Goal: Navigation & Orientation: Find specific page/section

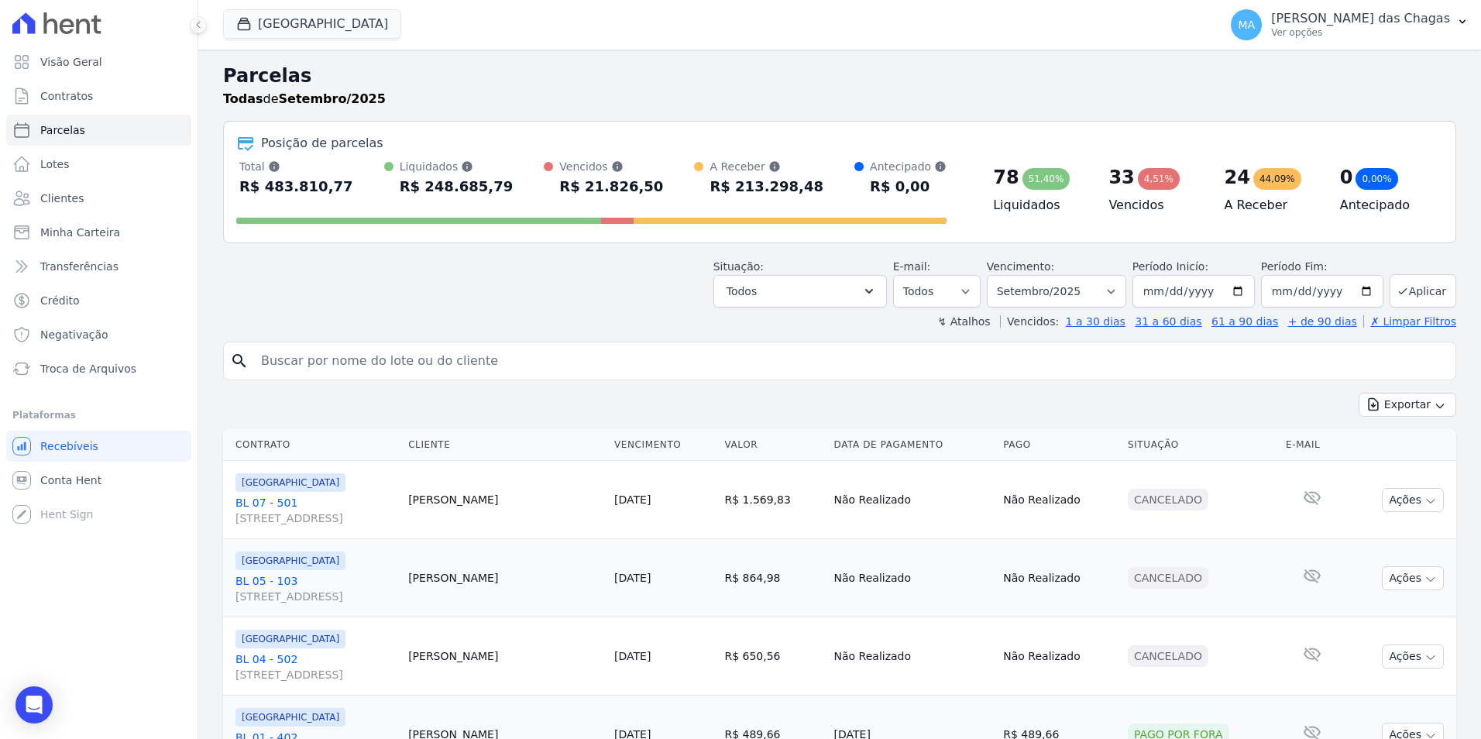
select select
click at [108, 205] on link "Clientes" at bounding box center [98, 198] width 185 height 31
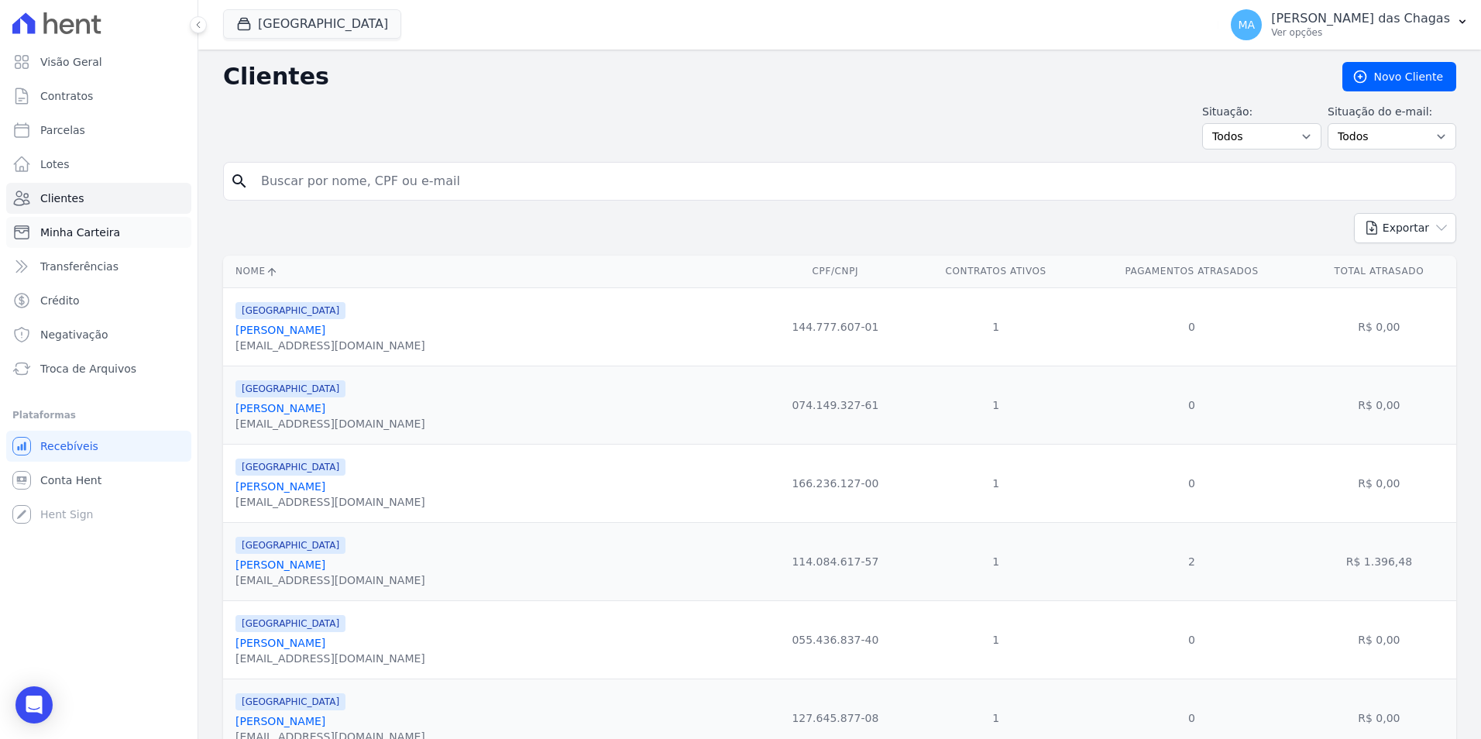
click at [83, 229] on span "Minha Carteira" at bounding box center [80, 232] width 80 height 15
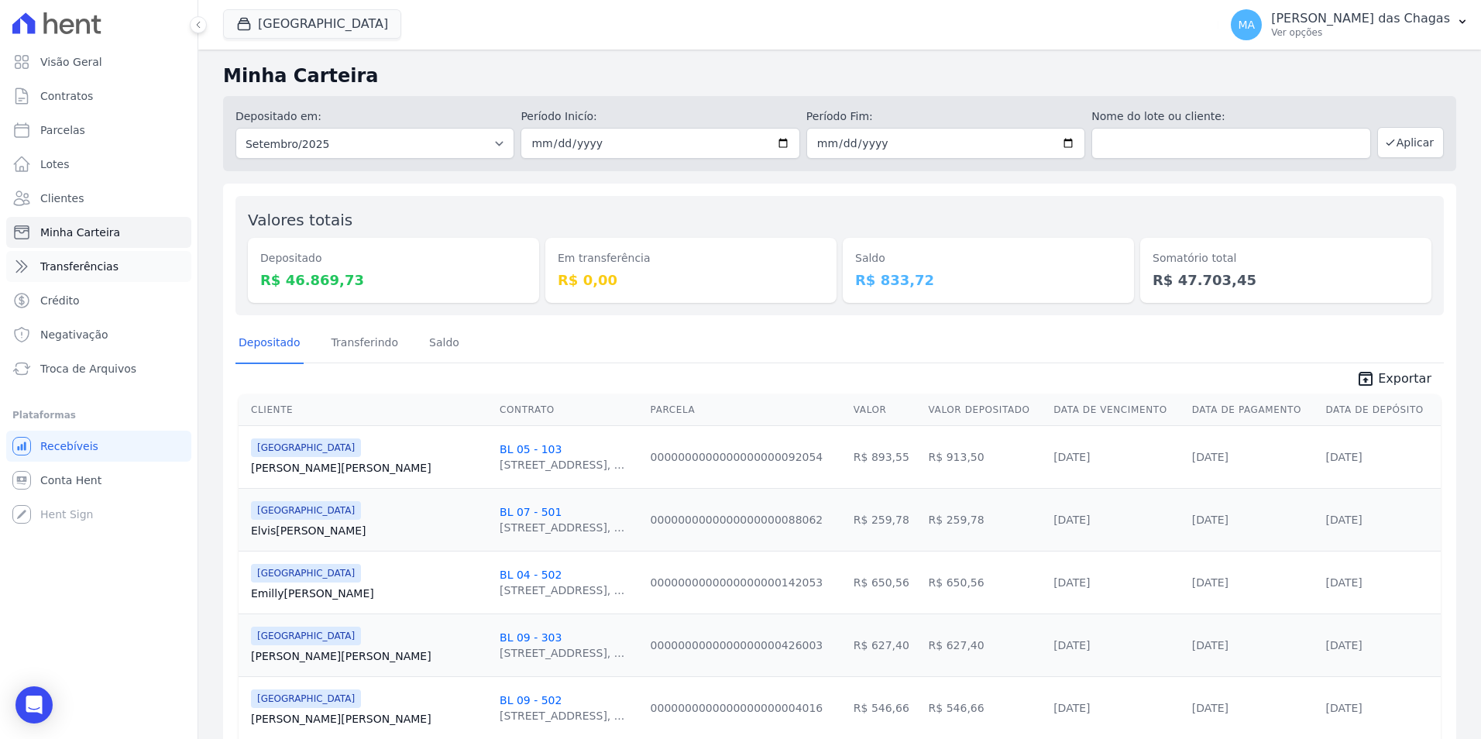
click at [98, 274] on link "Transferências" at bounding box center [98, 266] width 185 height 31
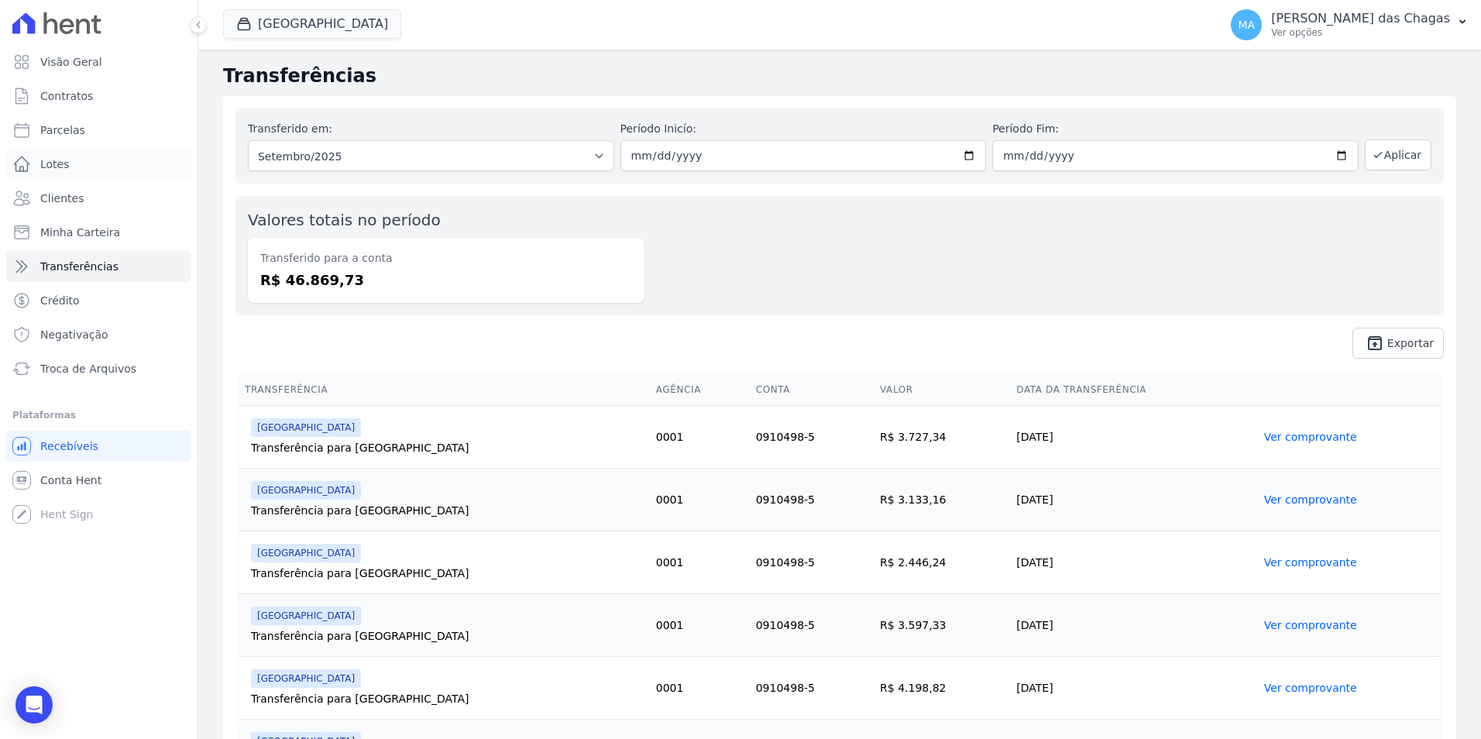
click at [108, 161] on link "Lotes" at bounding box center [98, 164] width 185 height 31
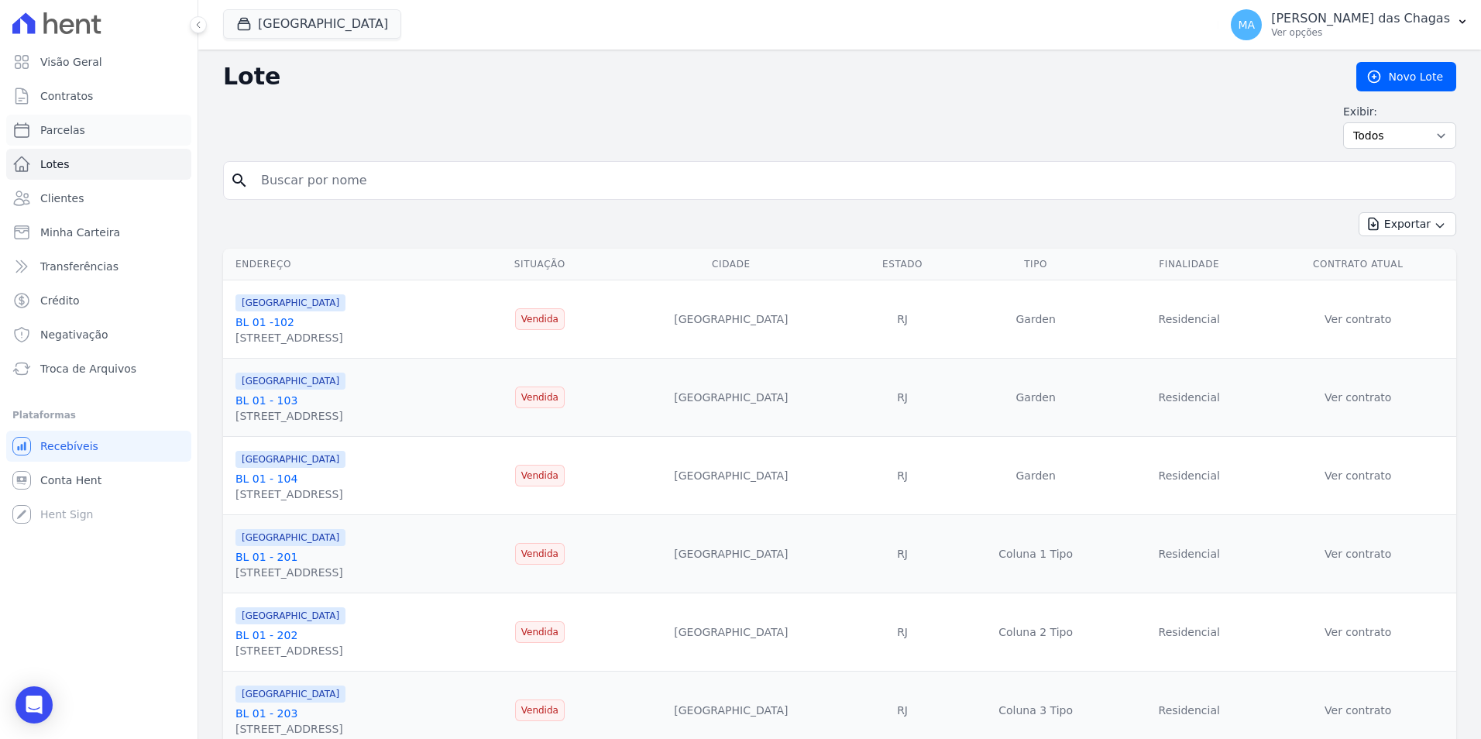
click at [84, 124] on link "Parcelas" at bounding box center [98, 130] width 185 height 31
select select
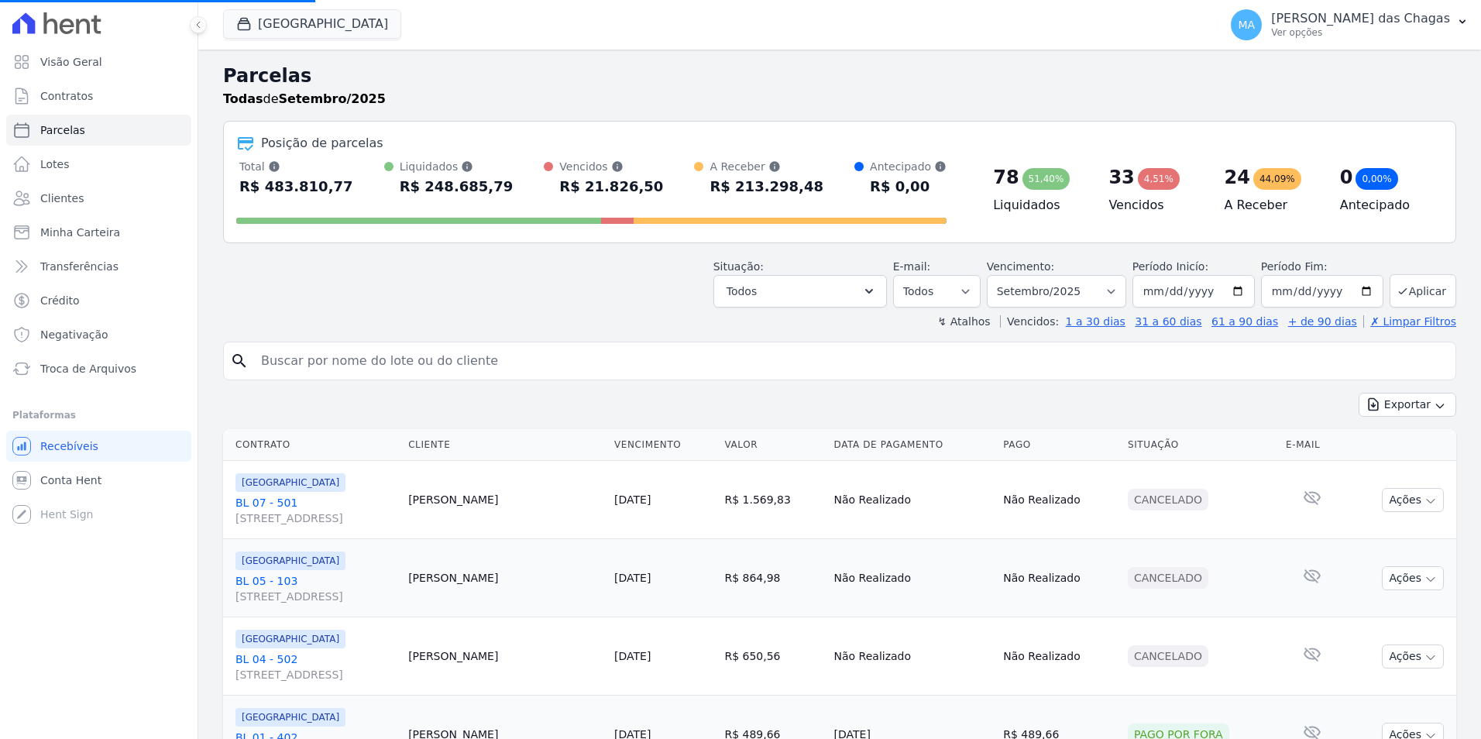
select select
click at [1256, 184] on div "44,09%" at bounding box center [1278, 179] width 48 height 22
click at [1397, 170] on div "0 0,00%" at bounding box center [1385, 177] width 91 height 25
click at [1356, 184] on div "0,00%" at bounding box center [1377, 179] width 42 height 22
click at [1356, 186] on div "0,00%" at bounding box center [1377, 179] width 42 height 22
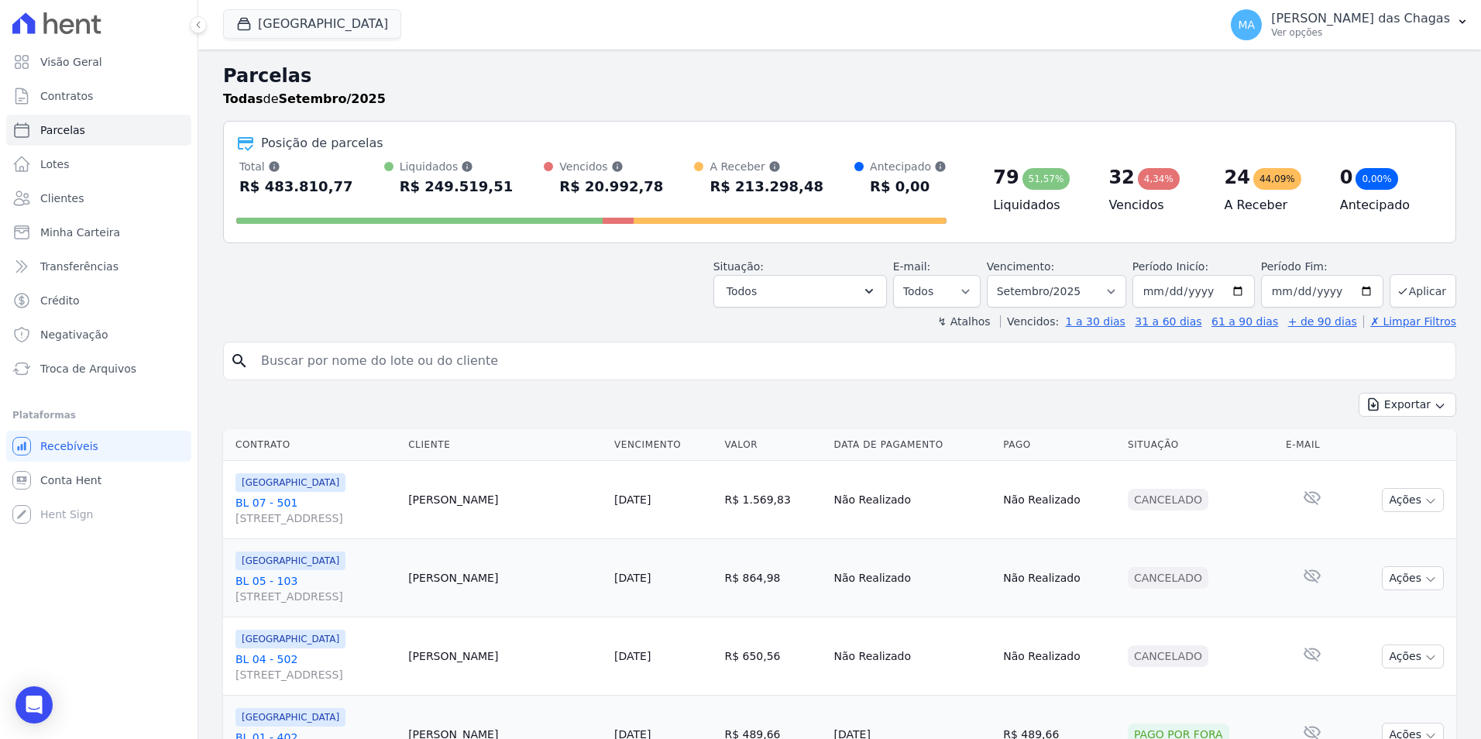
click at [1356, 186] on div "0,00%" at bounding box center [1377, 179] width 42 height 22
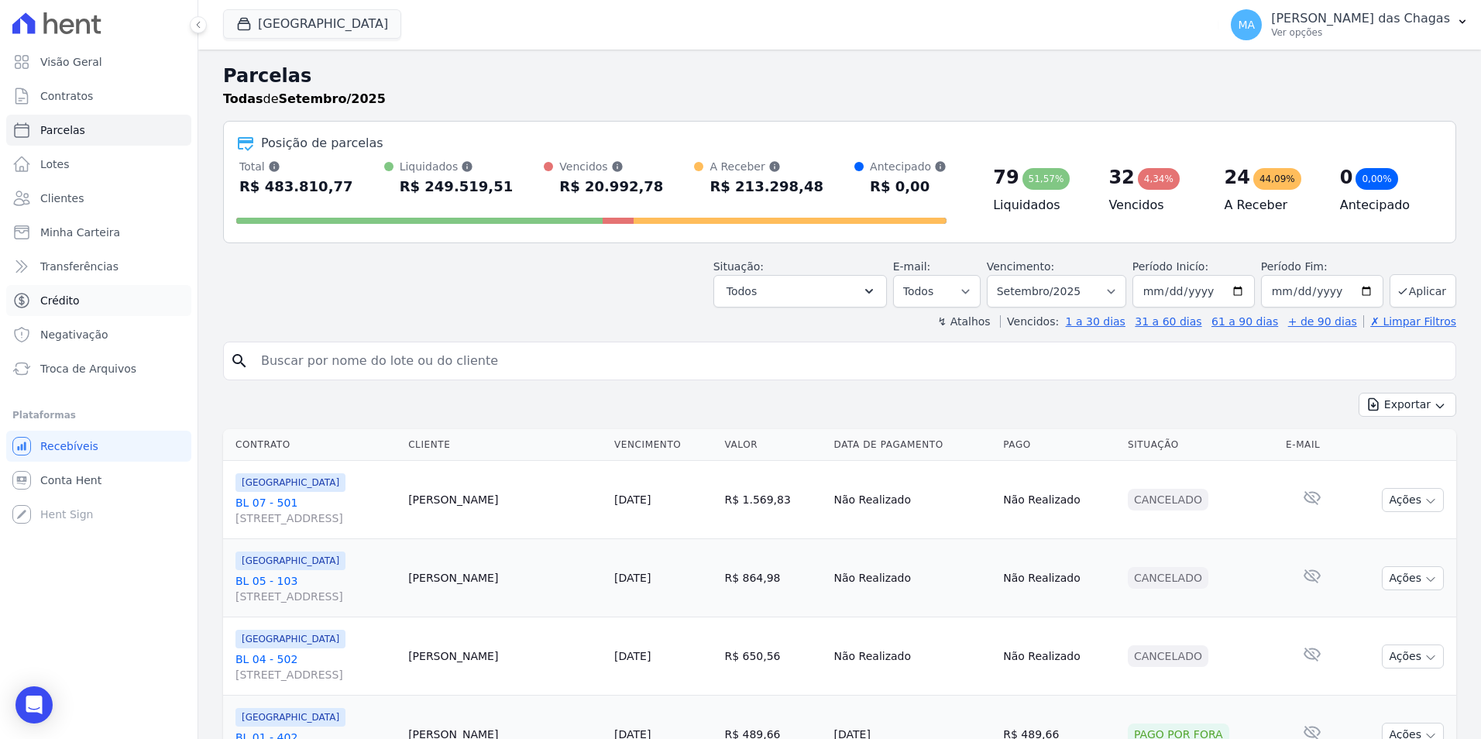
click at [34, 296] on link "Crédito" at bounding box center [98, 300] width 185 height 31
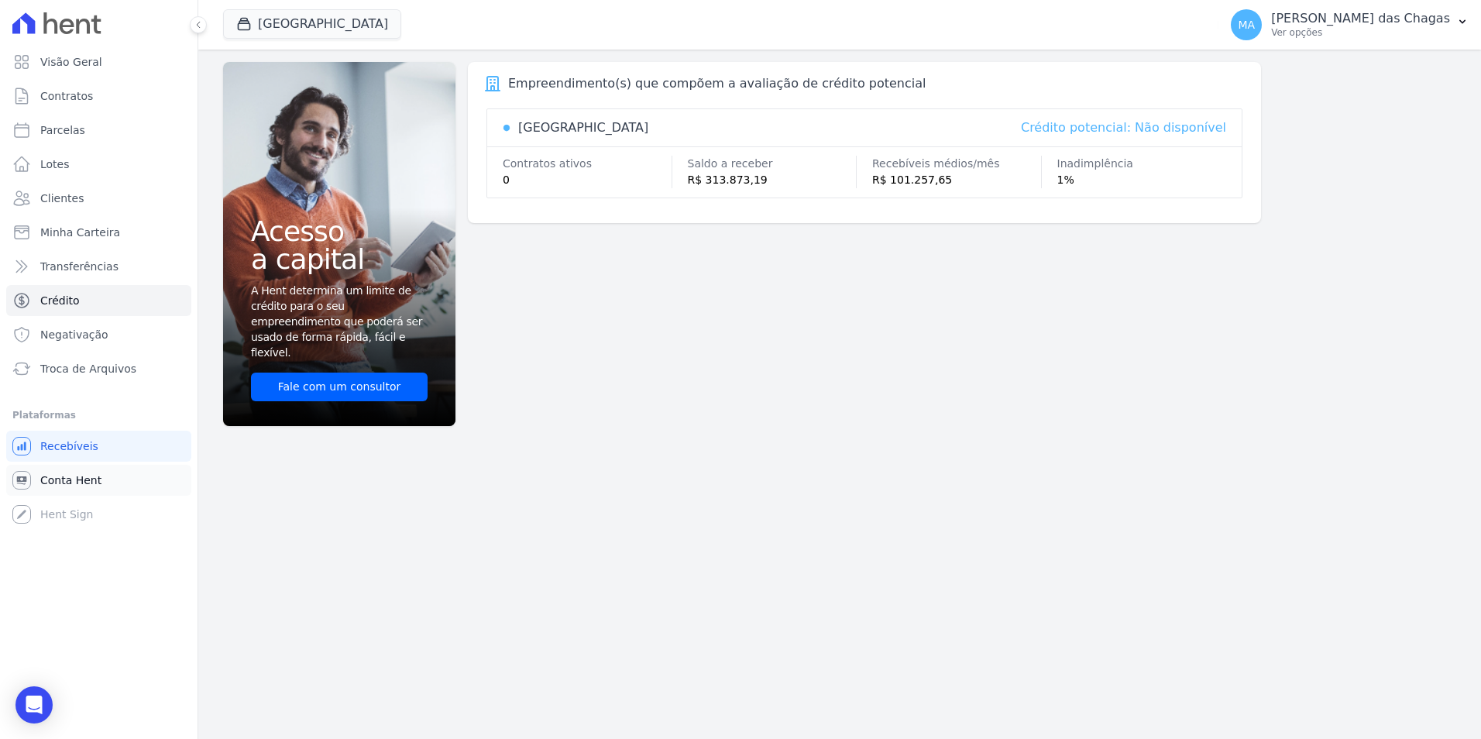
click at [66, 466] on link "Conta Hent" at bounding box center [98, 480] width 185 height 31
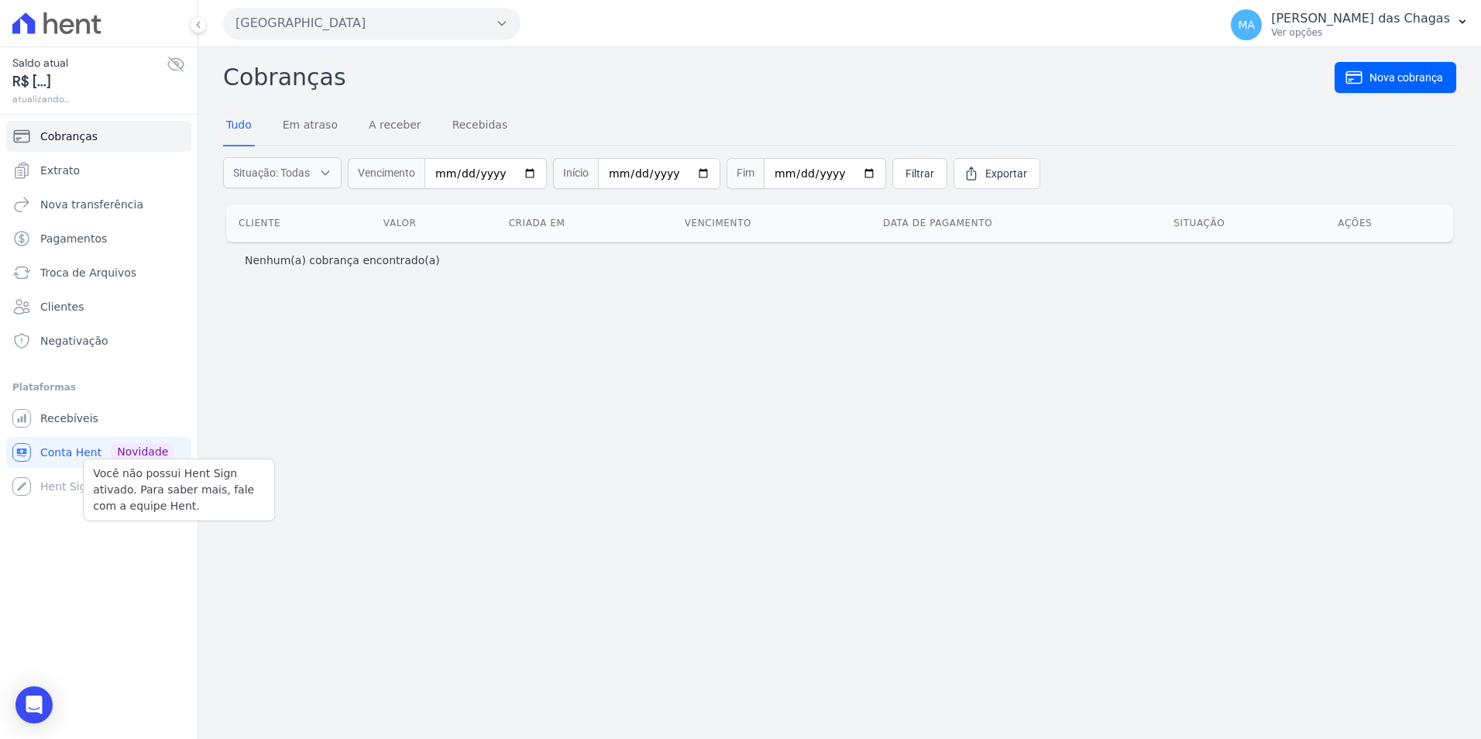
click at [67, 482] on div "Você não possui Hent Sign ativado. Para saber mais, fale com a equipe Hent. Hen…" at bounding box center [98, 486] width 185 height 31
